Goal: Task Accomplishment & Management: Manage account settings

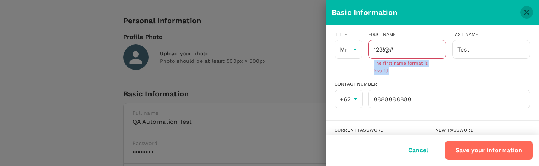
click at [527, 10] on icon "close" at bounding box center [526, 12] width 9 height 9
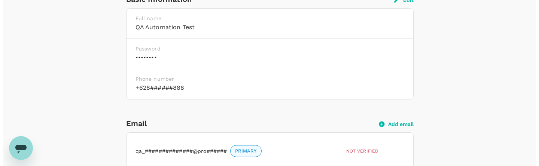
scroll to position [188, 0]
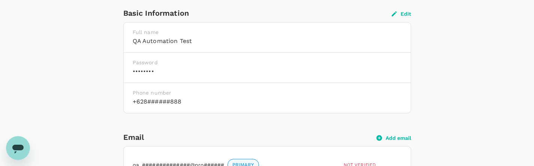
click at [401, 15] on button "Edit" at bounding box center [400, 13] width 19 height 7
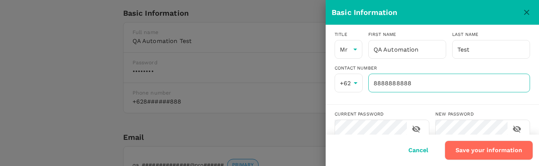
click at [407, 86] on input "8888888888" at bounding box center [449, 83] width 162 height 19
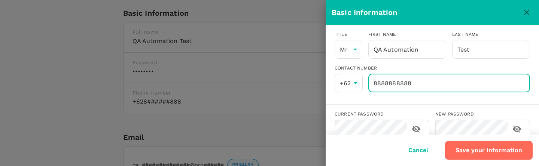
drag, startPoint x: 431, startPoint y: 82, endPoint x: 312, endPoint y: 76, distance: 118.5
click at [312, 76] on div "Basic Information Title Mr Mr [PERSON_NAME] First name QA Automation ​ Last nam…" at bounding box center [269, 83] width 539 height 166
type input "12"
click at [499, 148] on button "Save your information" at bounding box center [489, 150] width 88 height 19
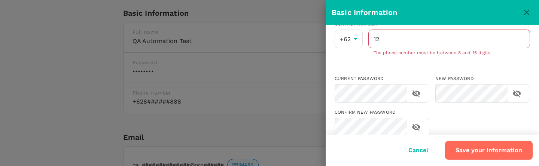
scroll to position [45, 0]
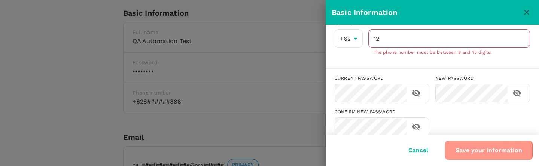
click at [476, 151] on button "Save your information" at bounding box center [489, 150] width 88 height 19
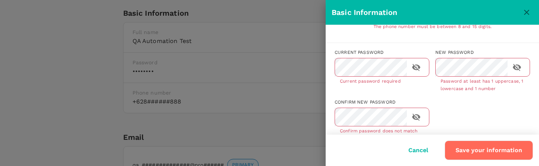
scroll to position [80, 0]
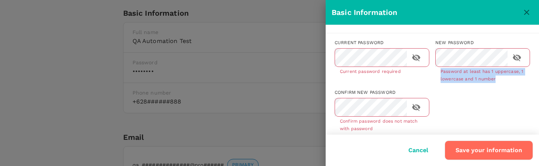
drag, startPoint x: 495, startPoint y: 79, endPoint x: 438, endPoint y: 74, distance: 57.2
click at [441, 74] on p "Password at least has 1 uppercase, 1 lowercase and 1 number" at bounding box center [483, 75] width 84 height 15
copy p "Password at least has 1 uppercase, 1 lowercase and 1 number"
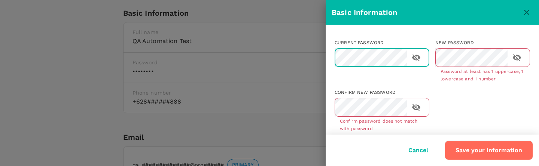
click at [502, 143] on button "Save your information" at bounding box center [489, 150] width 88 height 19
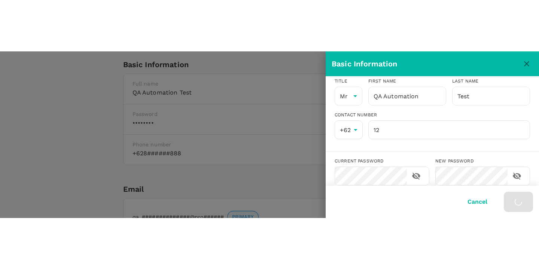
scroll to position [0, 0]
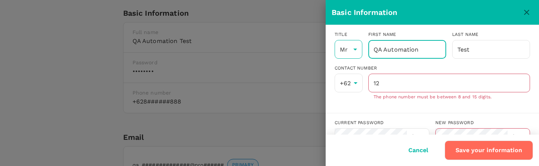
drag, startPoint x: 436, startPoint y: 46, endPoint x: 349, endPoint y: 44, distance: 86.2
click at [349, 44] on div "Title Mr Mr [PERSON_NAME] First name QA Automation ​ Last name Test ​" at bounding box center [429, 42] width 201 height 34
click at [470, 142] on button "Save your information" at bounding box center [489, 150] width 88 height 19
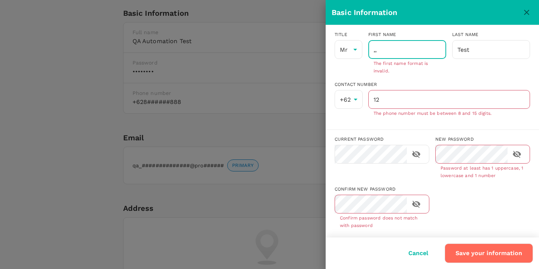
click at [394, 45] on input ",," at bounding box center [407, 49] width 78 height 19
paste input "abcdefghijabcdefghijklmnopqrstuvwxyz"
type input "abcdefghijabcdefghijklmnopqrstuvwxyz"
click at [484, 166] on button "Save your information" at bounding box center [489, 252] width 88 height 19
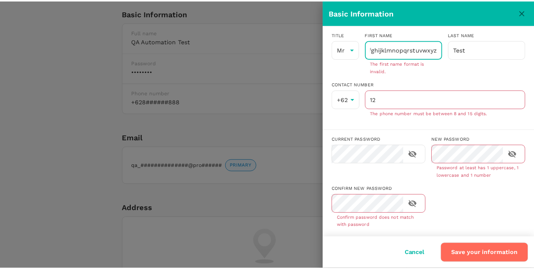
scroll to position [0, 0]
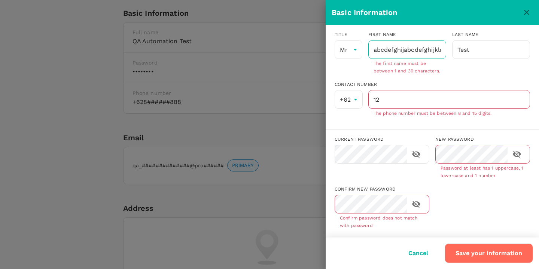
click at [416, 48] on input "abcdefghijabcdefghijklmnopqrstuvwxyz" at bounding box center [407, 49] width 78 height 19
click at [531, 10] on icon "close" at bounding box center [526, 12] width 9 height 9
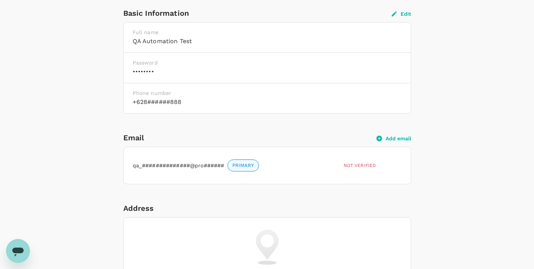
click at [401, 13] on button "Edit" at bounding box center [400, 13] width 19 height 7
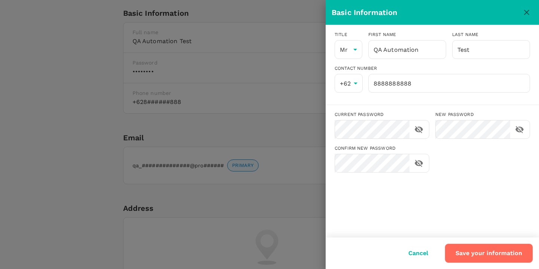
click at [528, 13] on icon "close" at bounding box center [526, 12] width 5 height 5
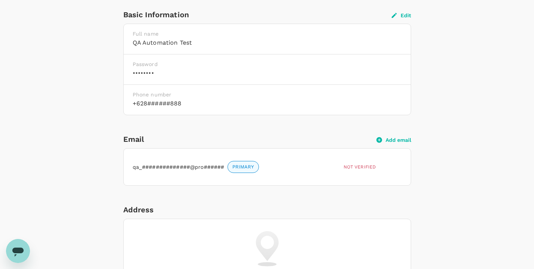
scroll to position [186, 0]
click at [398, 14] on button "Edit" at bounding box center [400, 15] width 19 height 7
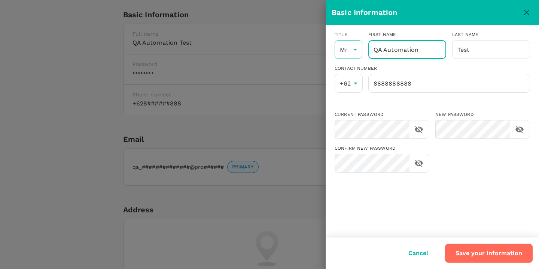
drag, startPoint x: 415, startPoint y: 55, endPoint x: 343, endPoint y: 51, distance: 72.0
click at [341, 51] on div "Title Mr Mr [PERSON_NAME] First name QA Automation ​ Last name Test ​" at bounding box center [429, 42] width 201 height 34
type input "a"
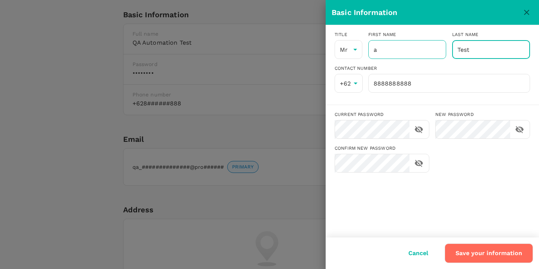
drag, startPoint x: 482, startPoint y: 51, endPoint x: 439, endPoint y: 49, distance: 42.7
click at [439, 49] on div "Title Mr Mr [PERSON_NAME] First name a ​ Last name Test ​" at bounding box center [429, 42] width 201 height 34
type input "a"
click at [492, 166] on button "Save your information" at bounding box center [489, 252] width 88 height 19
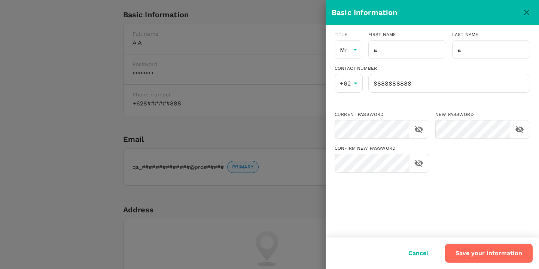
type input "A"
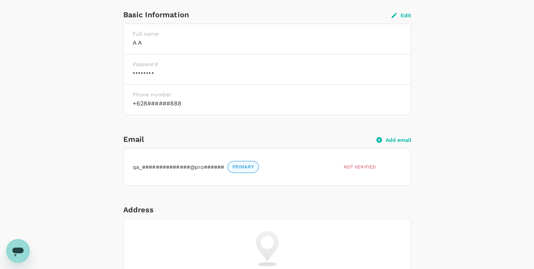
click at [406, 16] on button "Edit" at bounding box center [400, 15] width 19 height 7
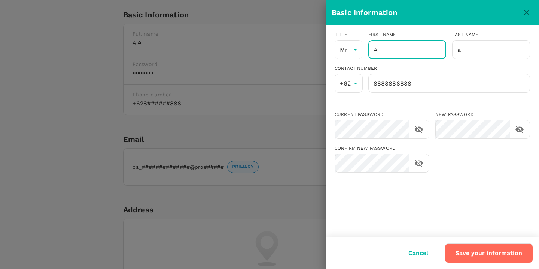
drag, startPoint x: 387, startPoint y: 52, endPoint x: 373, endPoint y: 51, distance: 14.4
click at [373, 51] on input "A" at bounding box center [407, 49] width 78 height 19
type input "a"
click at [471, 51] on input "a" at bounding box center [491, 49] width 78 height 19
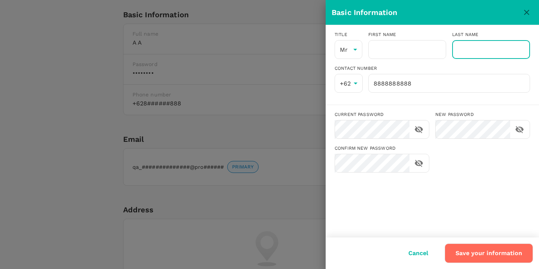
click at [490, 166] on button "Save your information" at bounding box center [489, 252] width 88 height 19
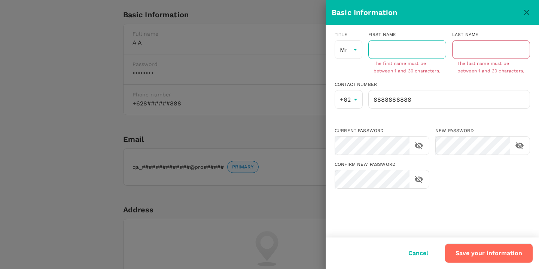
click at [406, 45] on input "text" at bounding box center [407, 49] width 78 height 19
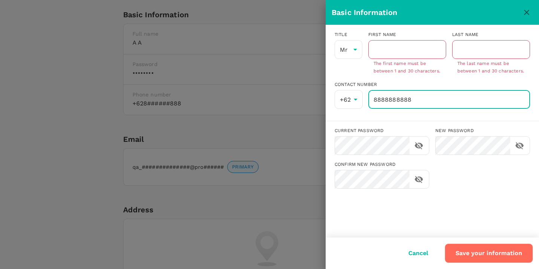
drag, startPoint x: 422, startPoint y: 95, endPoint x: 376, endPoint y: 96, distance: 45.3
click at [376, 96] on input "8888888888" at bounding box center [449, 99] width 162 height 19
type input "8"
click at [497, 166] on button "Save your information" at bounding box center [489, 252] width 88 height 19
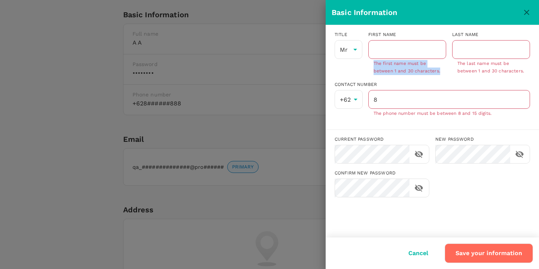
drag, startPoint x: 442, startPoint y: 71, endPoint x: 374, endPoint y: 64, distance: 68.8
click at [374, 64] on div "​ The first name must be between 1 and 30 characters." at bounding box center [407, 57] width 78 height 35
copy p "The first name must be between 1 and 30 characters."
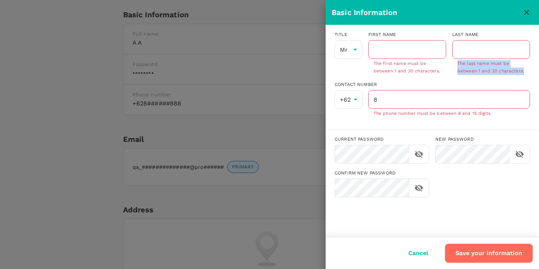
drag, startPoint x: 458, startPoint y: 63, endPoint x: 524, endPoint y: 71, distance: 66.7
click at [524, 71] on p "The last name must be between 1 and 30 characters." at bounding box center [491, 67] width 67 height 15
copy p "The last name must be between 1 and 30 characters."
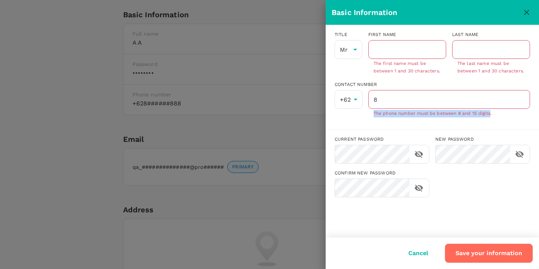
drag, startPoint x: 374, startPoint y: 114, endPoint x: 492, endPoint y: 112, distance: 118.0
click at [492, 112] on p "The phone number must be between 8 and 15 digits." at bounding box center [449, 113] width 151 height 7
copy p "The phone number must be between 8 and 15 digits"
drag, startPoint x: 497, startPoint y: 128, endPoint x: 500, endPoint y: 120, distance: 8.8
click at [497, 128] on div "Title Mr Mr [PERSON_NAME] First name ​ The first name must be between 1 and 30 …" at bounding box center [432, 77] width 213 height 104
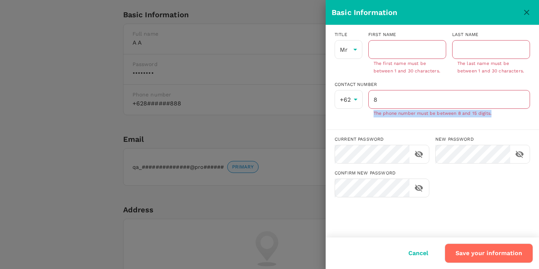
drag, startPoint x: 500, startPoint y: 115, endPoint x: 374, endPoint y: 116, distance: 125.5
click at [374, 116] on p "The phone number must be between 8 and 15 digits." at bounding box center [449, 113] width 151 height 7
copy p "The phone number must be between 8 and 15 digits."
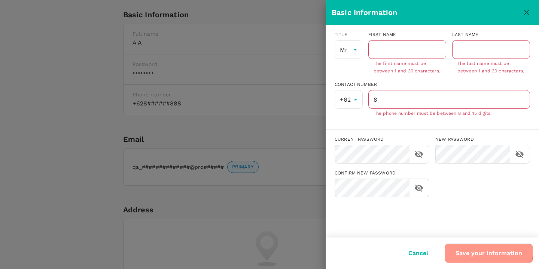
click at [462, 166] on button "Save your information" at bounding box center [489, 252] width 88 height 19
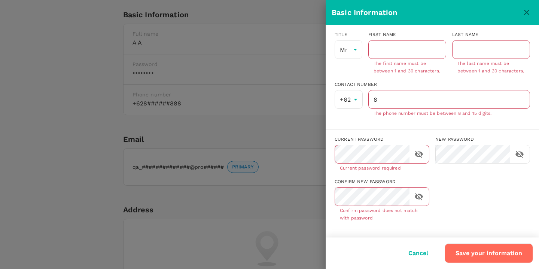
click at [526, 17] on button "close" at bounding box center [527, 12] width 13 height 13
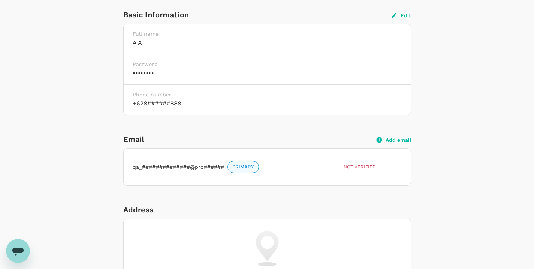
click at [407, 12] on button "Edit" at bounding box center [400, 15] width 19 height 7
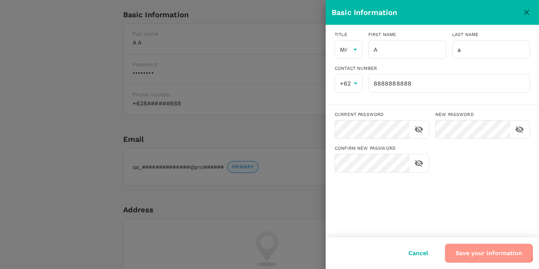
click at [473, 166] on button "Save your information" at bounding box center [489, 252] width 88 height 19
click at [421, 166] on button "Cancel" at bounding box center [418, 252] width 41 height 19
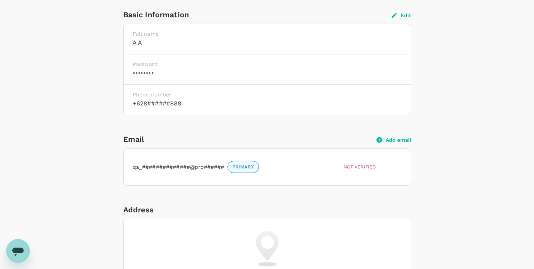
scroll to position [0, 0]
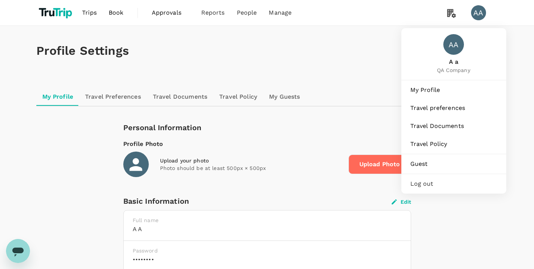
click at [423, 166] on span "Log out" at bounding box center [453, 183] width 87 height 9
